Goal: Find specific page/section: Find specific page/section

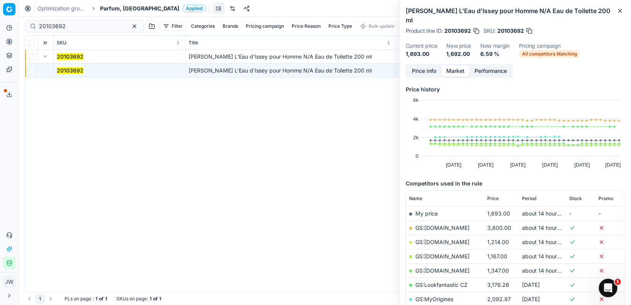
click at [15, 40] on button "Toggle Sidebar" at bounding box center [18, 152] width 6 height 305
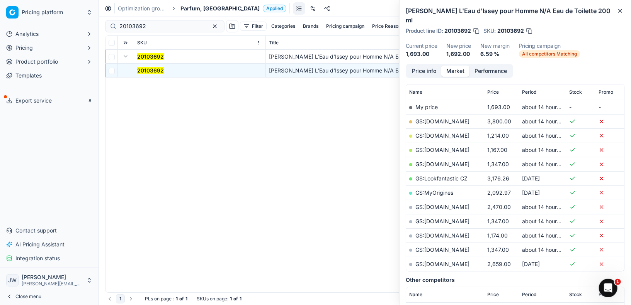
click at [28, 50] on span "Pricing" at bounding box center [23, 48] width 17 height 8
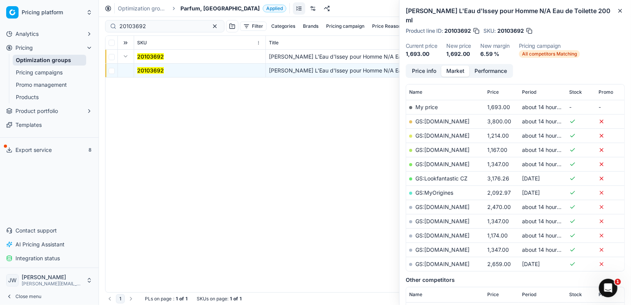
click at [35, 36] on span "Analytics" at bounding box center [26, 34] width 23 height 8
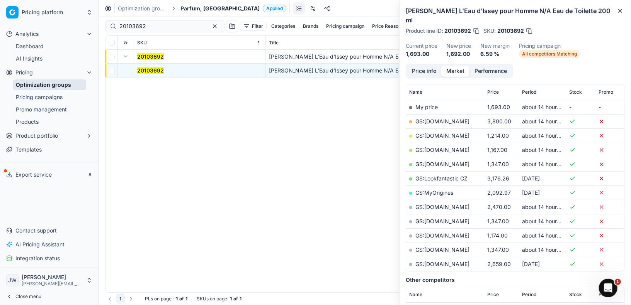
click at [55, 48] on link "Dashboard" at bounding box center [49, 46] width 73 height 11
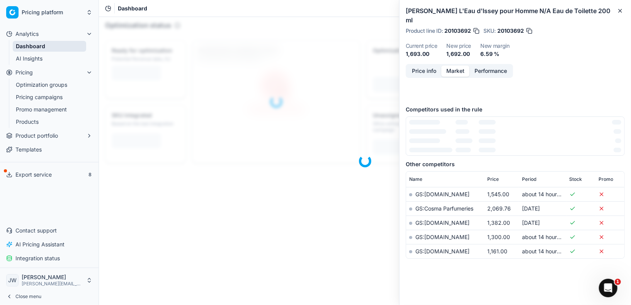
scroll to position [66, 0]
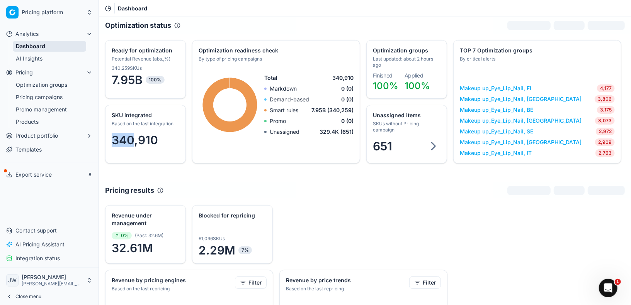
drag, startPoint x: 112, startPoint y: 139, endPoint x: 132, endPoint y: 139, distance: 19.7
click at [132, 139] on span "340,910" at bounding box center [135, 140] width 46 height 14
click at [429, 144] on icon at bounding box center [433, 146] width 14 height 14
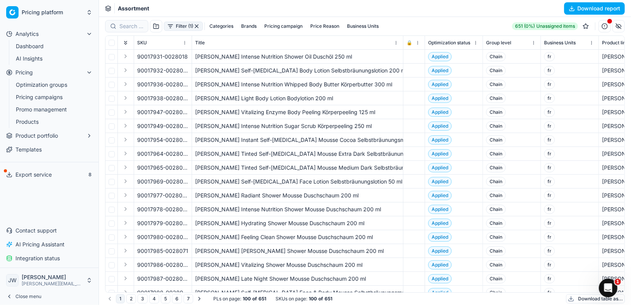
click at [246, 22] on button "Brands" at bounding box center [249, 26] width 22 height 9
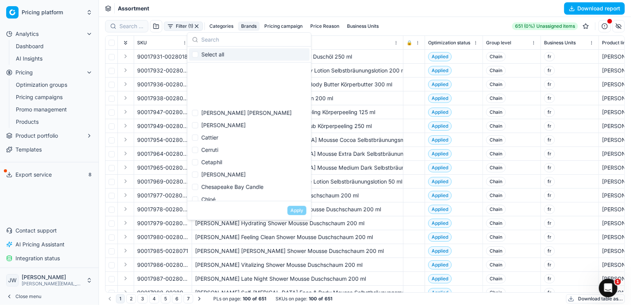
scroll to position [1499, 0]
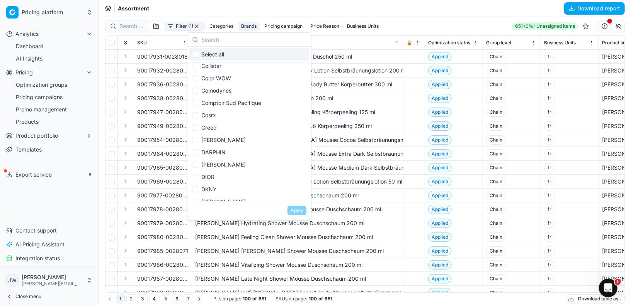
click at [336, 42] on div "Title" at bounding box center [297, 43] width 205 height 8
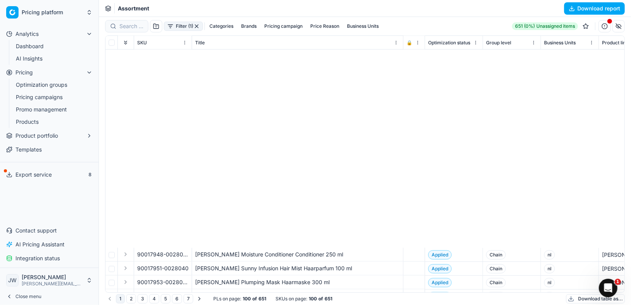
scroll to position [1147, 0]
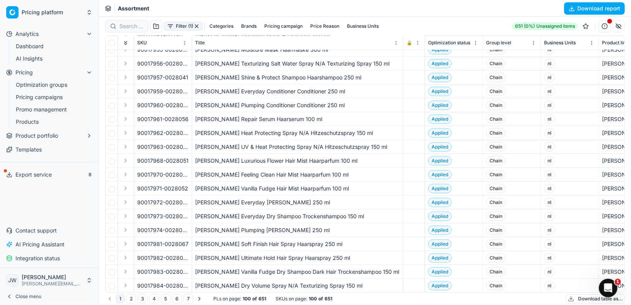
click at [131, 298] on button "2" at bounding box center [131, 299] width 10 height 9
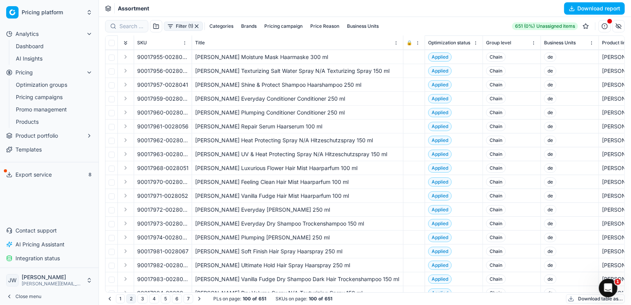
scroll to position [1147, 0]
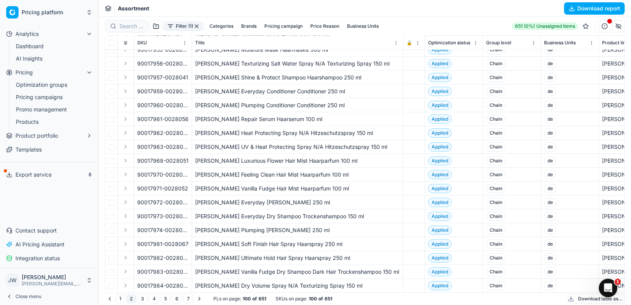
click at [141, 300] on button "3" at bounding box center [142, 299] width 10 height 9
click at [153, 299] on button "4" at bounding box center [154, 299] width 10 height 9
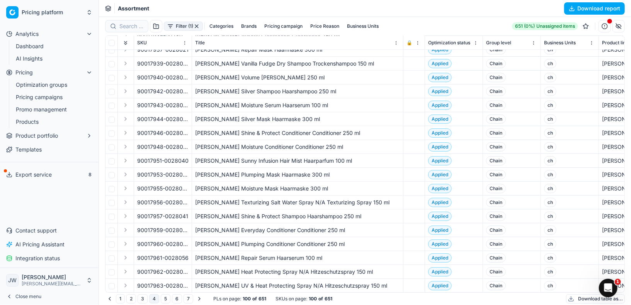
click at [165, 299] on button "5" at bounding box center [166, 299] width 10 height 9
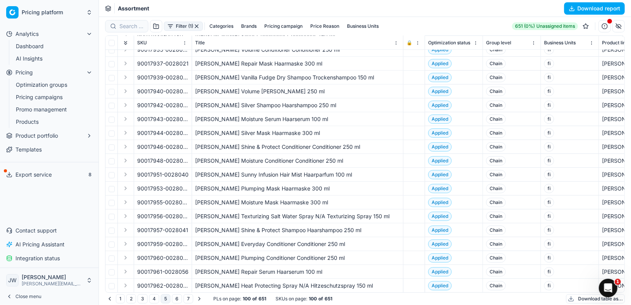
click at [175, 300] on button "6" at bounding box center [177, 299] width 10 height 9
click at [186, 299] on button "7" at bounding box center [188, 299] width 10 height 9
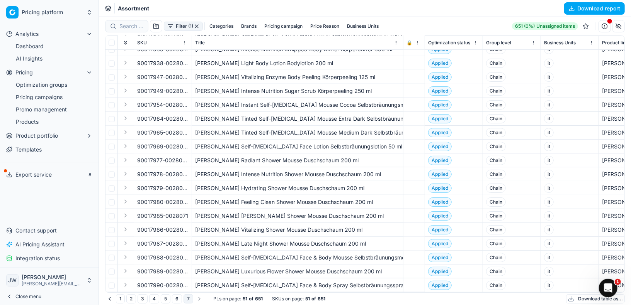
scroll to position [466, 0]
click at [136, 300] on ul "1 2 3 4 5 6 7" at bounding box center [154, 299] width 99 height 9
click at [120, 298] on button "1" at bounding box center [120, 299] width 9 height 9
